Goal: Contribute content: Add original content to the website for others to see

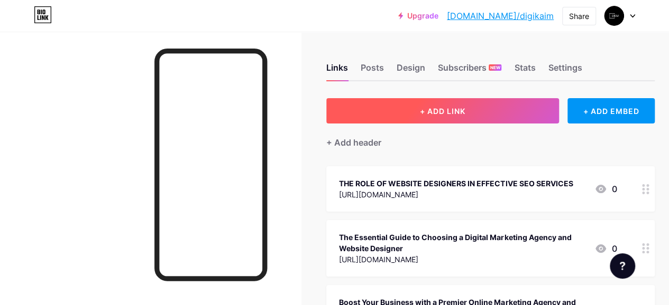
click at [443, 113] on span "+ ADD LINK" at bounding box center [442, 111] width 45 height 9
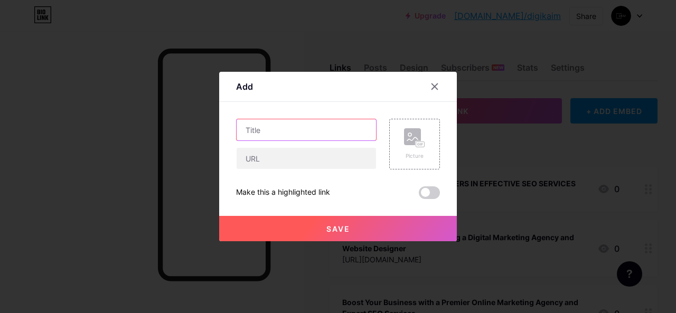
click at [275, 125] on input "text" at bounding box center [307, 129] width 140 height 21
paste input "Is Paying an Agency to Do SEO Worth It?"
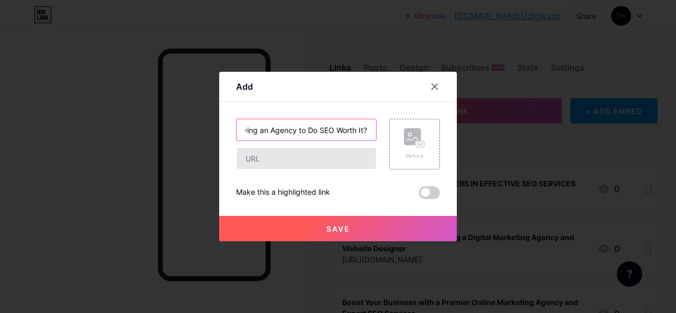
type input "Is Paying an Agency to Do SEO Worth It?"
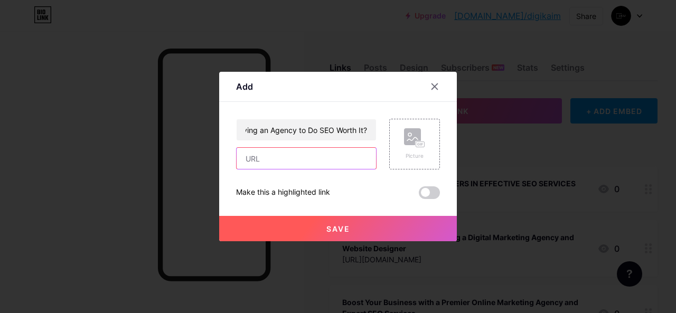
drag, startPoint x: 242, startPoint y: 155, endPoint x: 242, endPoint y: 171, distance: 15.3
click at [242, 155] on input "text" at bounding box center [307, 158] width 140 height 21
paste input "[URL][DOMAIN_NAME]"
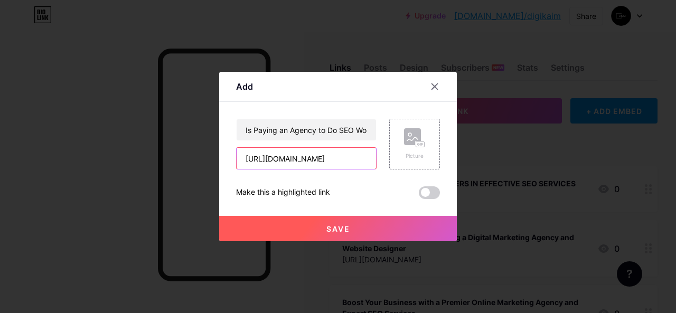
type input "[URL][DOMAIN_NAME]"
click at [379, 222] on button "Save" at bounding box center [338, 228] width 238 height 25
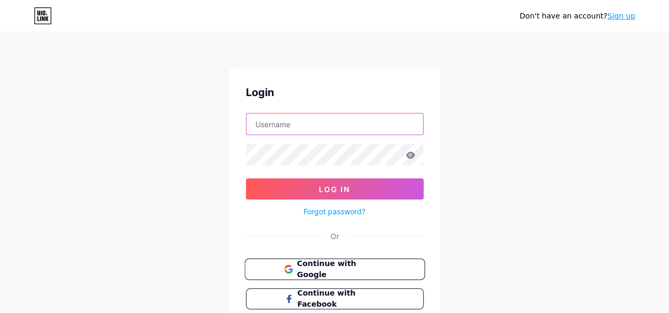
type input "[EMAIL_ADDRESS][DOMAIN_NAME]"
click at [328, 265] on span "Continue with Google" at bounding box center [340, 269] width 88 height 23
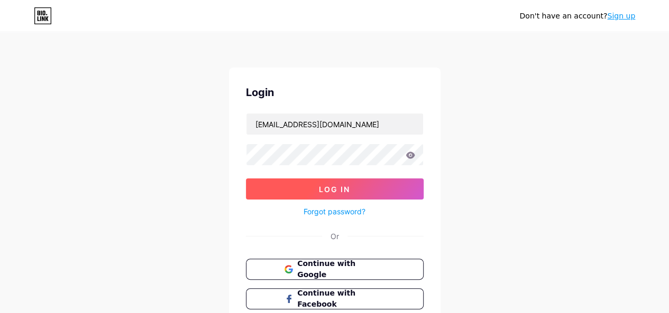
click at [343, 188] on span "Log In" at bounding box center [334, 189] width 31 height 9
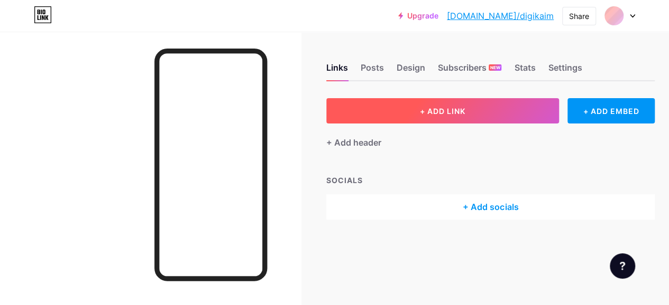
click at [493, 107] on button "+ ADD LINK" at bounding box center [442, 110] width 233 height 25
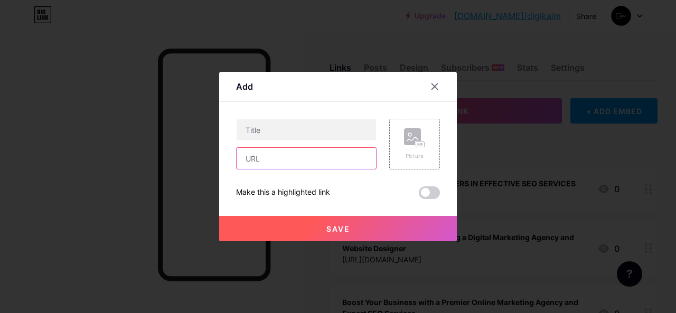
click at [266, 157] on input "text" at bounding box center [307, 158] width 140 height 21
paste input "[URL][DOMAIN_NAME]"
type input "[URL][DOMAIN_NAME]"
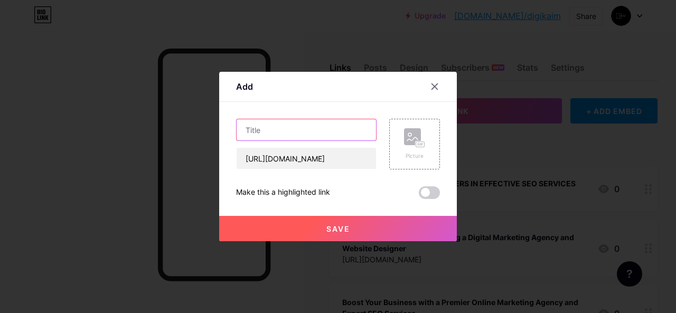
click at [300, 124] on input "text" at bounding box center [307, 129] width 140 height 21
paste input "Is Paying an Agency to Do SEO Worth It?"
type input "Is Paying an Agency to Do SEO Worth It?"
click at [380, 234] on button "Save" at bounding box center [338, 228] width 238 height 25
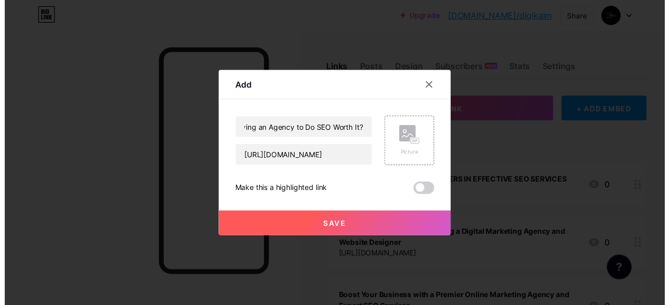
scroll to position [0, 0]
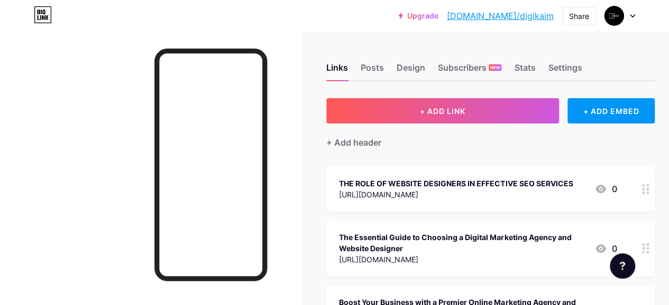
click at [512, 13] on link "[DOMAIN_NAME]/digikaim" at bounding box center [500, 16] width 107 height 13
